Goal: Transaction & Acquisition: Purchase product/service

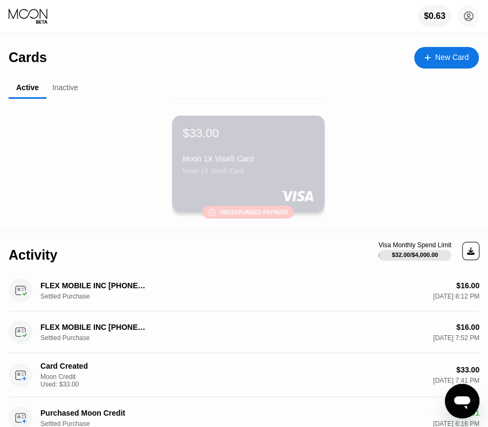
click at [230, 211] on div "Underfunded payment" at bounding box center [253, 212] width 68 height 6
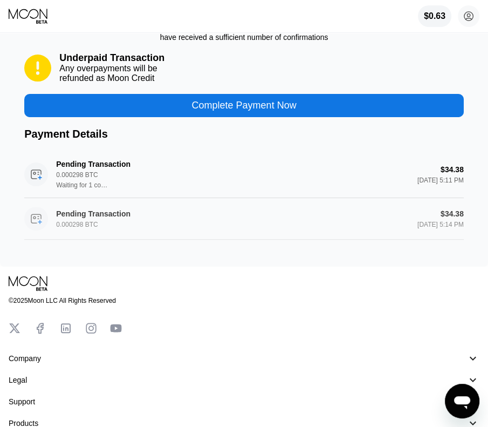
scroll to position [208, 0]
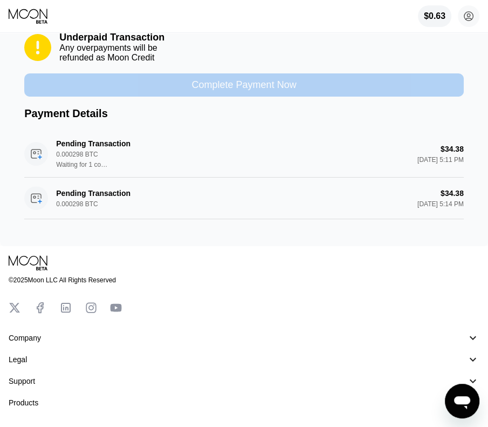
click at [248, 91] on div "Complete Payment Now" at bounding box center [243, 85] width 105 height 12
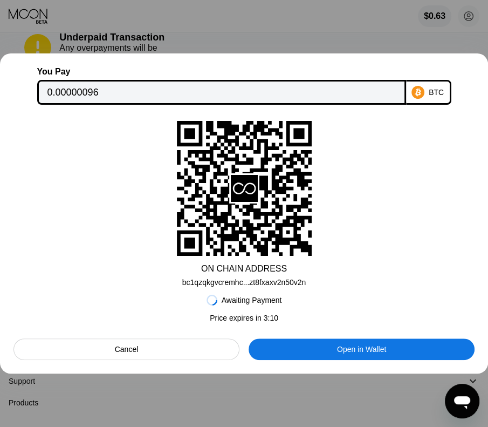
click at [208, 349] on div "Cancel" at bounding box center [126, 349] width 226 height 22
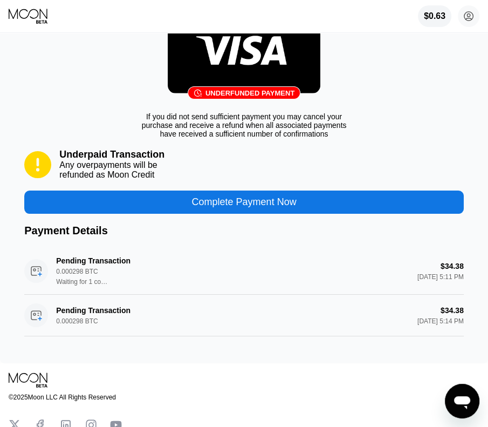
scroll to position [37, 0]
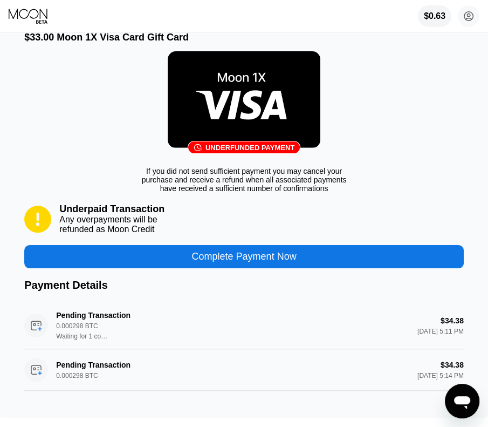
click at [225, 263] on div "Complete Payment Now" at bounding box center [243, 256] width 105 height 12
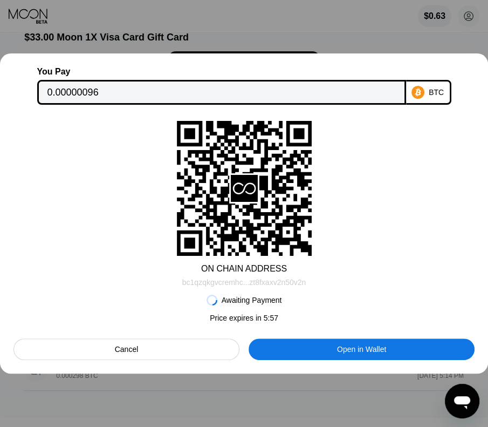
click at [284, 283] on div "bc1qzqkgvcremhc...zt8fxaxv2n50v2n" at bounding box center [244, 282] width 124 height 9
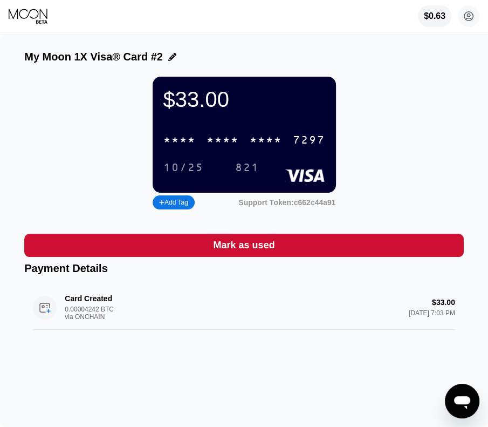
click at [215, 50] on div "My Moon 1X Visa® Card #2 $33.00 * * * * * * * * * * * * 7297 10/25 821 Add Tag …" at bounding box center [244, 231] width 488 height 392
click at [261, 144] on div "* * * *" at bounding box center [266, 140] width 32 height 12
click at [265, 143] on div "2627" at bounding box center [266, 140] width 32 height 12
